Goal: Task Accomplishment & Management: Manage account settings

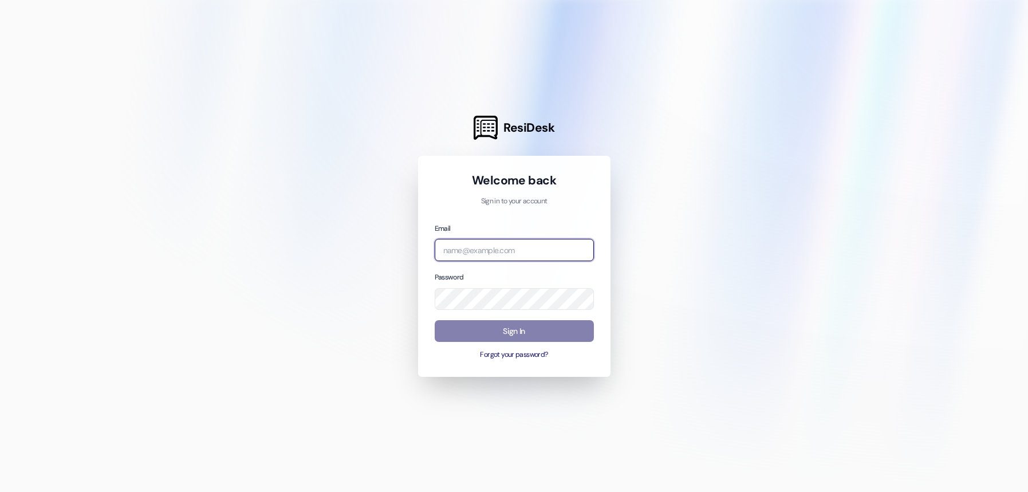
click at [486, 252] on input "email" at bounding box center [514, 250] width 159 height 22
type input "[EMAIL_ADDRESS][DOMAIN_NAME]"
click at [509, 354] on button "Forgot your password?" at bounding box center [514, 355] width 159 height 10
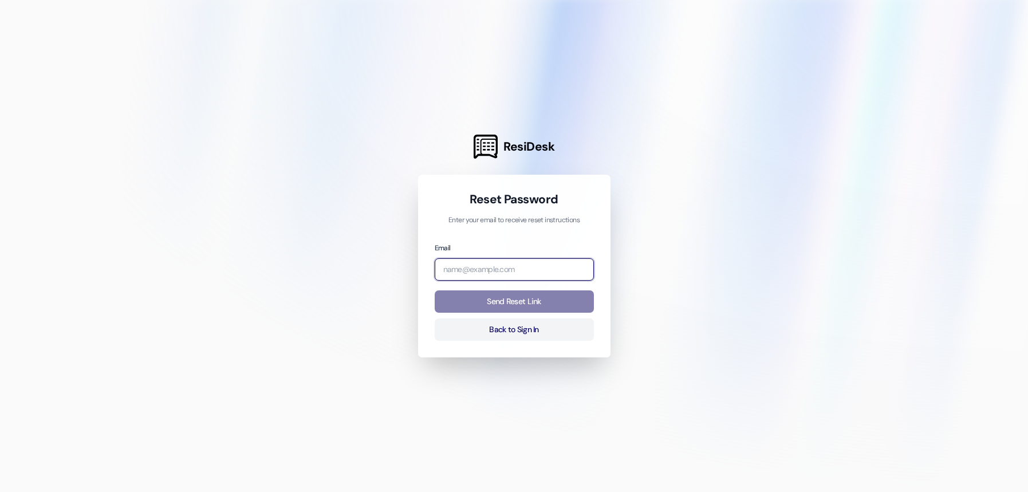
click at [468, 266] on input "email" at bounding box center [514, 269] width 159 height 22
type input "[EMAIL_ADDRESS][DOMAIN_NAME]"
click at [522, 300] on button "Send Reset Link" at bounding box center [514, 301] width 159 height 22
